Goal: Task Accomplishment & Management: Complete application form

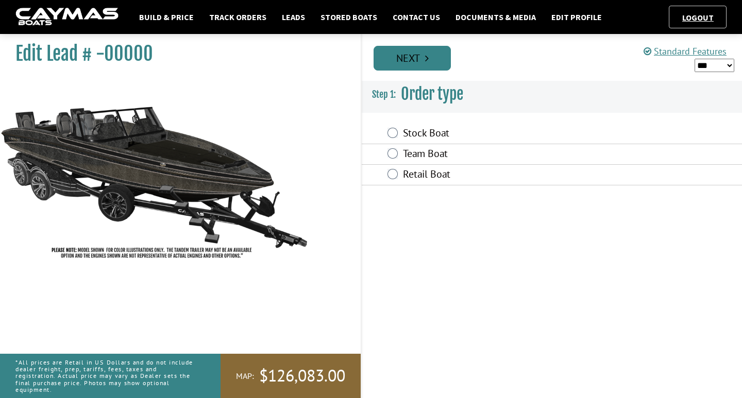
click at [414, 64] on link "Next" at bounding box center [412, 58] width 77 height 25
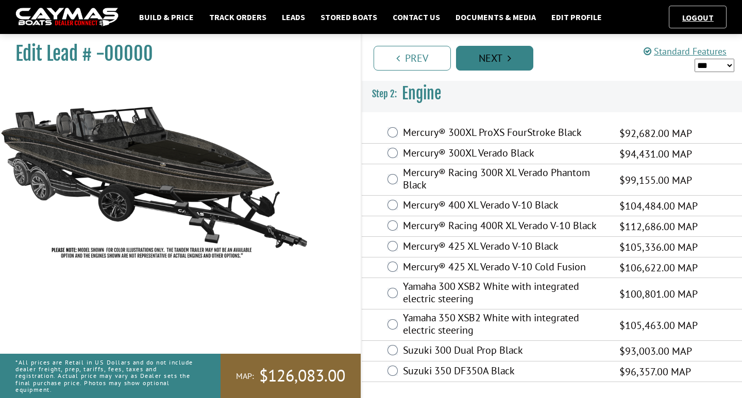
click at [518, 61] on link "Next" at bounding box center [494, 58] width 77 height 25
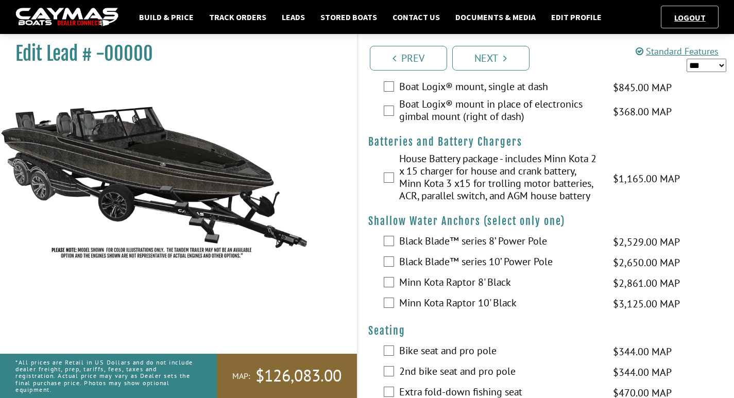
scroll to position [439, 0]
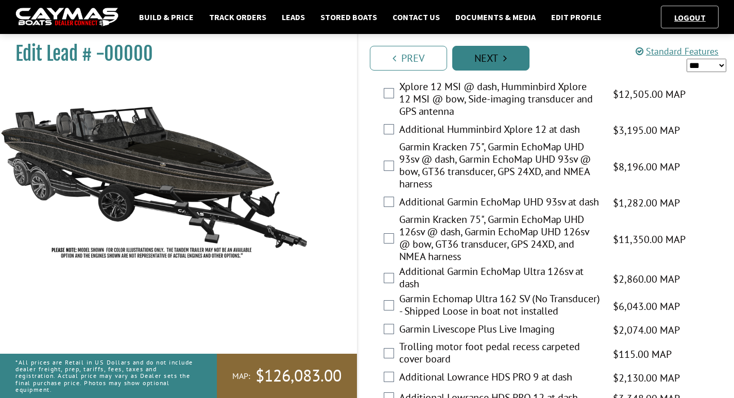
click at [494, 55] on link "Next" at bounding box center [490, 58] width 77 height 25
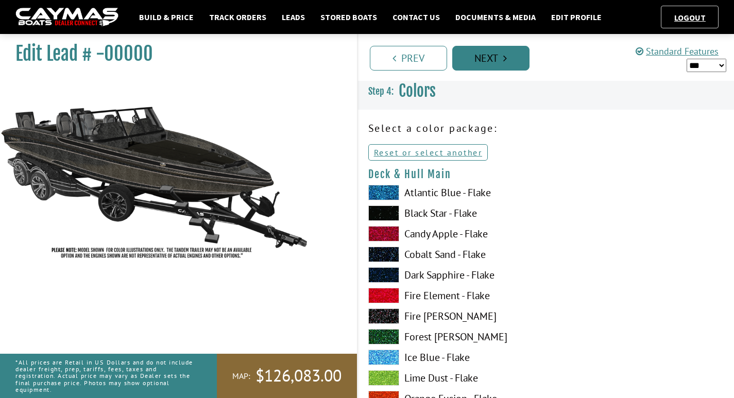
scroll to position [0, 0]
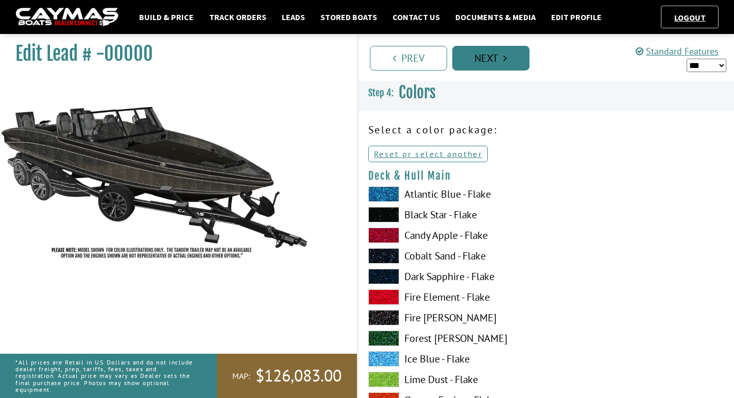
click at [494, 55] on link "Next" at bounding box center [490, 58] width 77 height 25
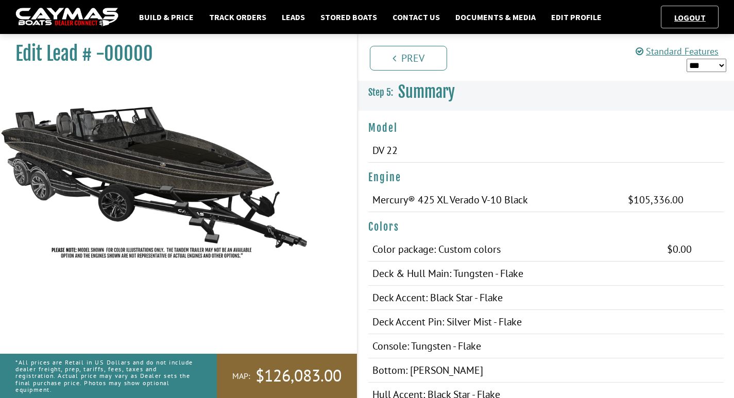
drag, startPoint x: 16, startPoint y: 49, endPoint x: 160, endPoint y: 54, distance: 144.4
click at [160, 54] on h1 "Edit Lead # -00000" at bounding box center [173, 53] width 316 height 23
click at [169, 60] on h1 "Edit Lead # -00000" at bounding box center [173, 53] width 316 height 23
click at [394, 57] on icon "Pagination" at bounding box center [395, 58] width 4 height 10
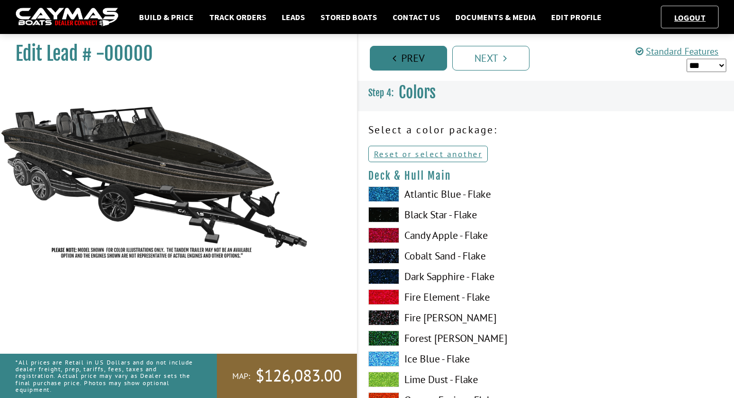
click at [394, 57] on icon "Pagination" at bounding box center [395, 58] width 4 height 10
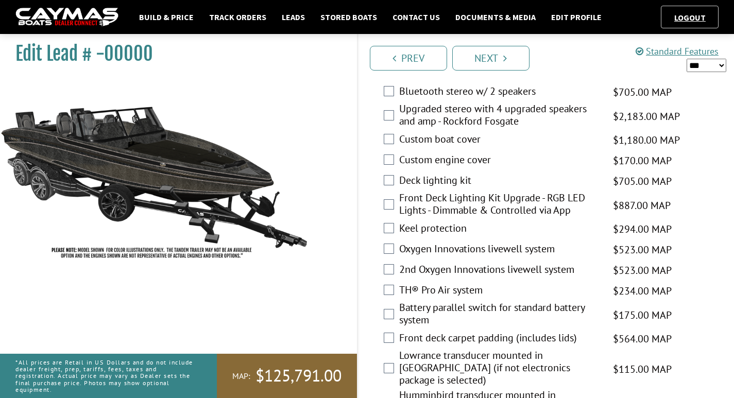
scroll to position [1285, 0]
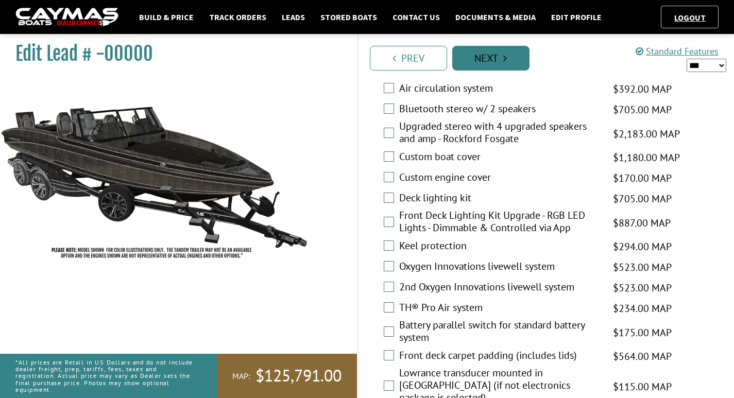
click at [490, 60] on link "Next" at bounding box center [490, 58] width 77 height 25
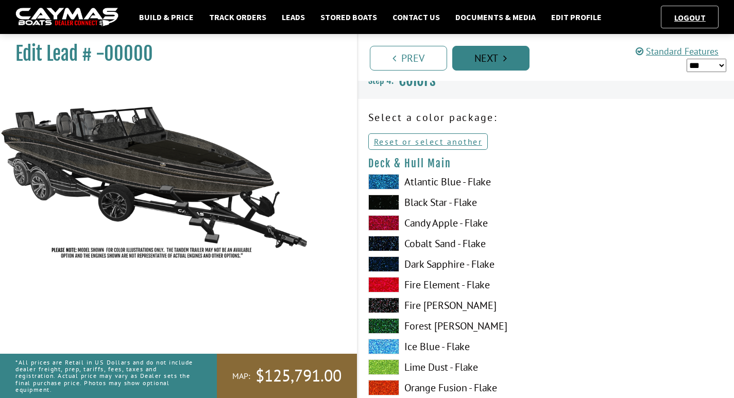
scroll to position [0, 0]
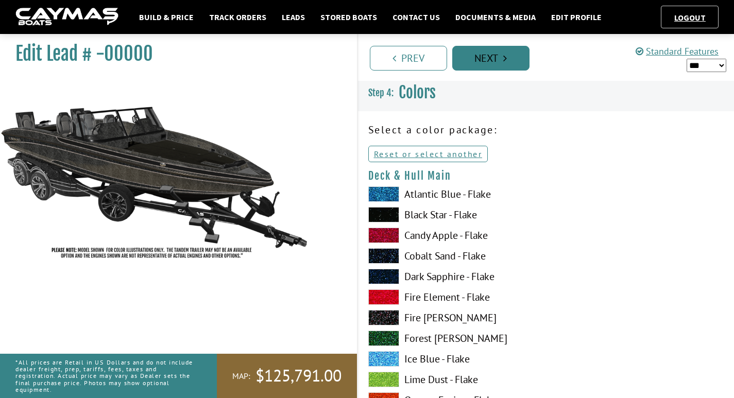
click at [490, 60] on link "Next" at bounding box center [490, 58] width 77 height 25
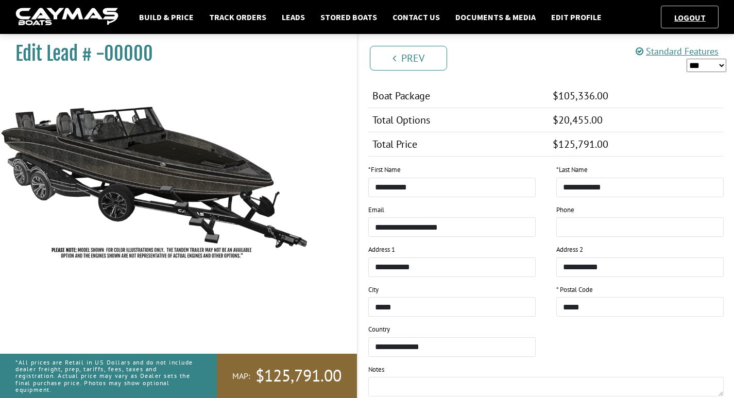
scroll to position [1191, 0]
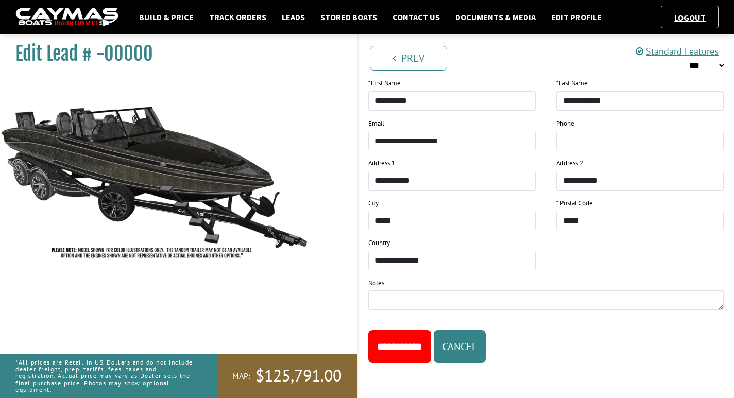
click at [395, 344] on input "**********" at bounding box center [399, 346] width 63 height 33
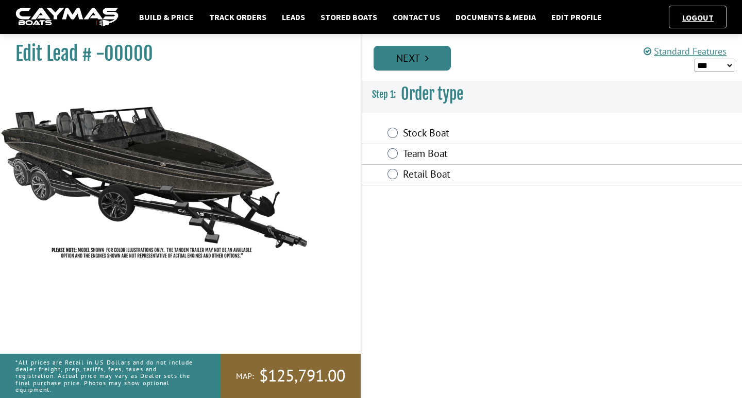
click at [414, 62] on link "Next" at bounding box center [412, 58] width 77 height 25
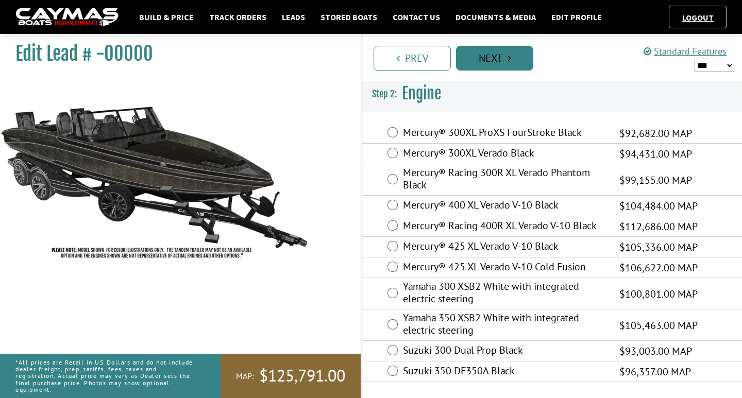
click at [498, 64] on link "Next" at bounding box center [494, 58] width 77 height 25
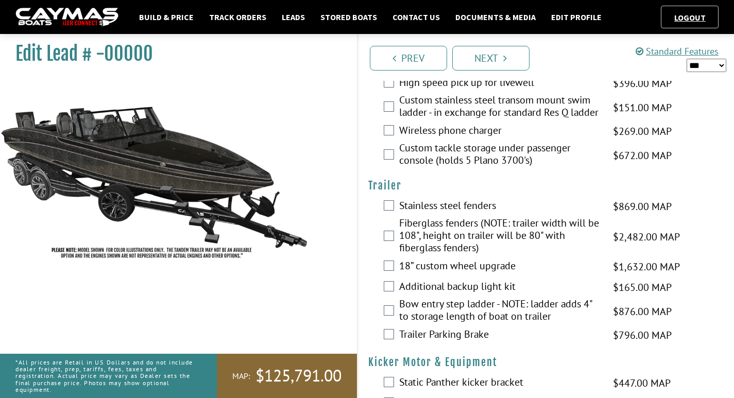
scroll to position [2350, 0]
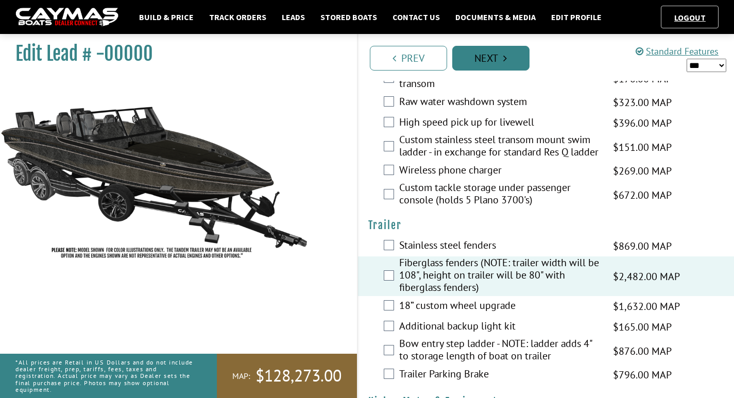
click at [507, 66] on link "Next" at bounding box center [490, 58] width 77 height 25
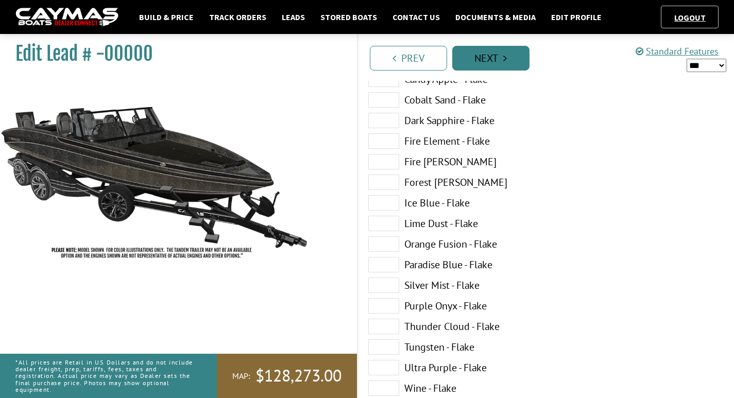
scroll to position [0, 0]
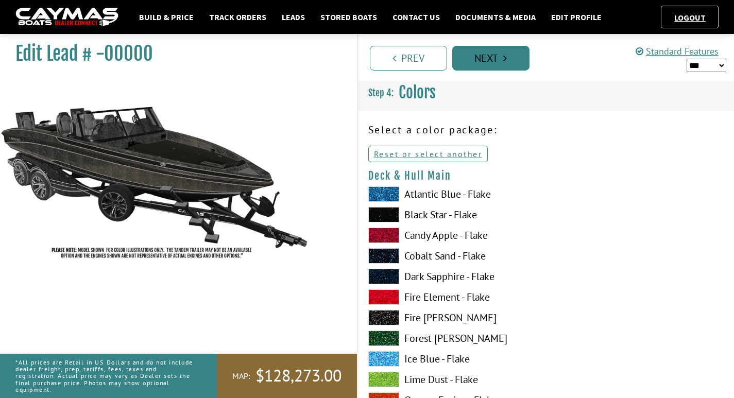
click at [507, 66] on link "Next" at bounding box center [490, 58] width 77 height 25
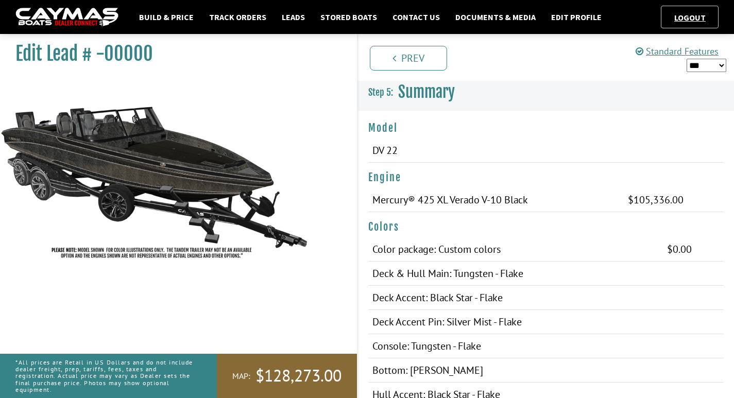
click at [723, 66] on select "*** ****** ******" at bounding box center [707, 65] width 40 height 13
select select "*"
click at [687, 59] on select "*** ****** ******" at bounding box center [707, 65] width 40 height 13
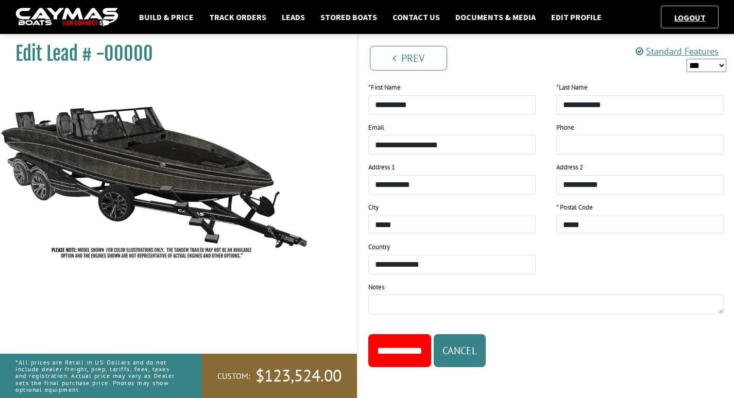
scroll to position [1231, 0]
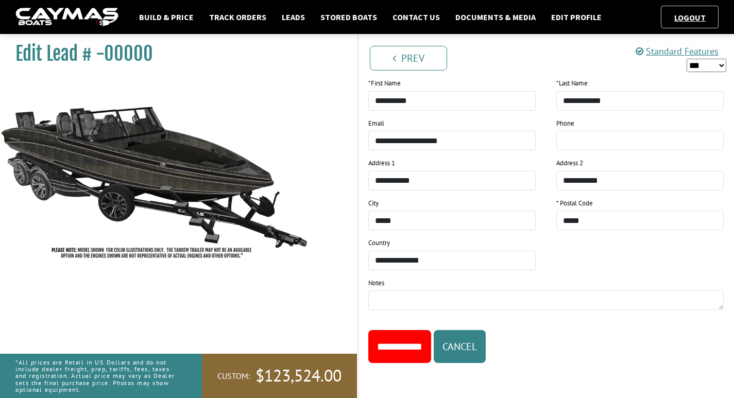
click at [408, 344] on input "**********" at bounding box center [399, 346] width 63 height 33
